Goal: Find contact information: Find contact information

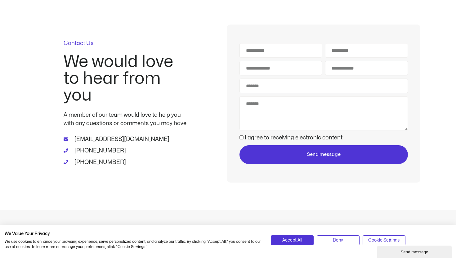
scroll to position [57, 0]
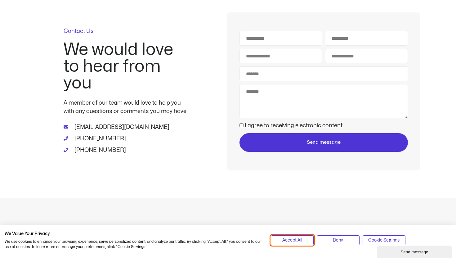
click at [290, 242] on span "Accept All" at bounding box center [292, 239] width 20 height 7
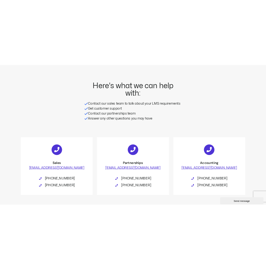
scroll to position [263, 0]
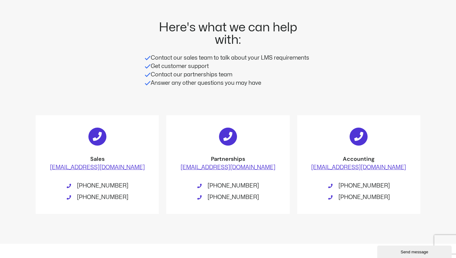
click at [226, 167] on link "[EMAIL_ADDRESS][DOMAIN_NAME]" at bounding box center [227, 167] width 95 height 5
drag, startPoint x: 188, startPoint y: 80, endPoint x: 251, endPoint y: 91, distance: 64.3
click at [251, 91] on div "Contact our sales team to talk about your LMS requirements Get customer support…" at bounding box center [227, 73] width 167 height 39
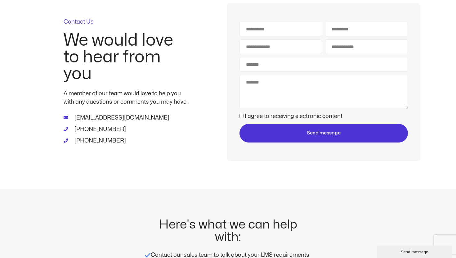
scroll to position [58, 0]
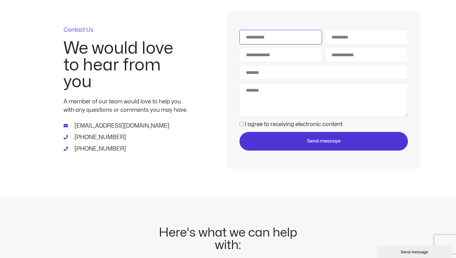
click at [259, 33] on input "First Name" at bounding box center [280, 37] width 83 height 15
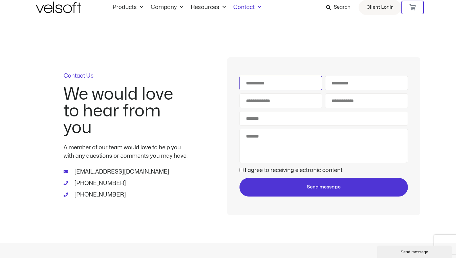
scroll to position [0, 0]
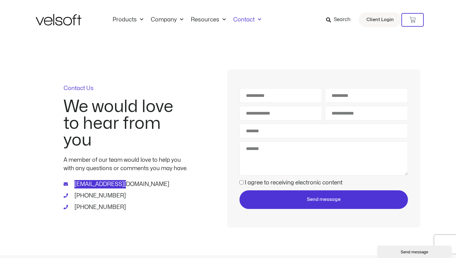
drag, startPoint x: 82, startPoint y: 184, endPoint x: 66, endPoint y: 8, distance: 176.4
